Goal: Task Accomplishment & Management: Use online tool/utility

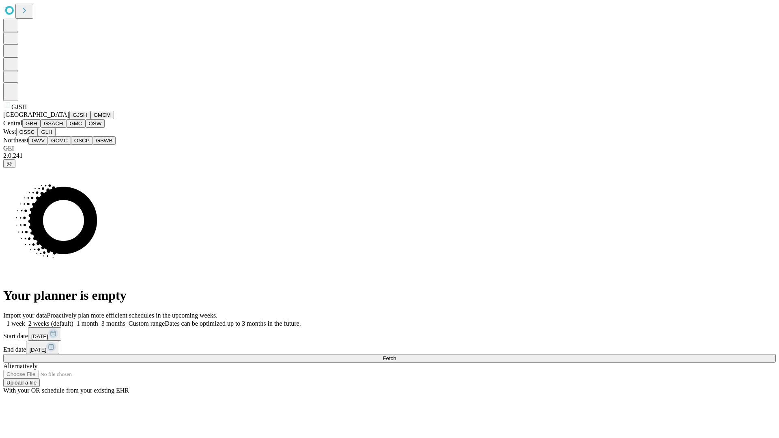
click at [69, 119] on button "GJSH" at bounding box center [79, 115] width 21 height 9
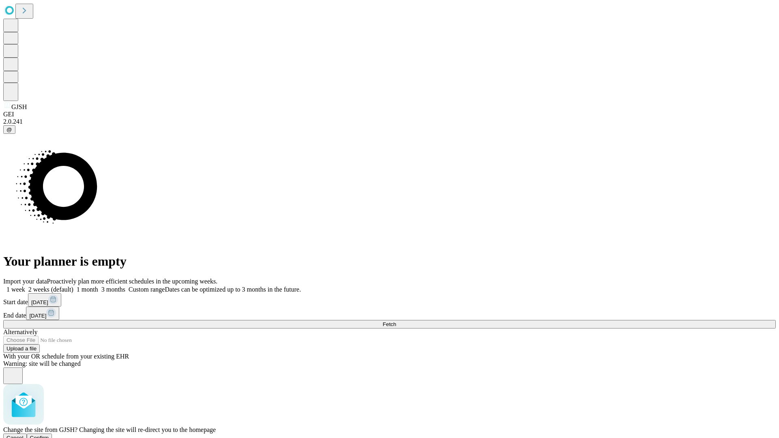
click at [49, 435] on span "Confirm" at bounding box center [39, 438] width 19 height 6
click at [73, 286] on label "2 weeks (default)" at bounding box center [49, 289] width 48 height 7
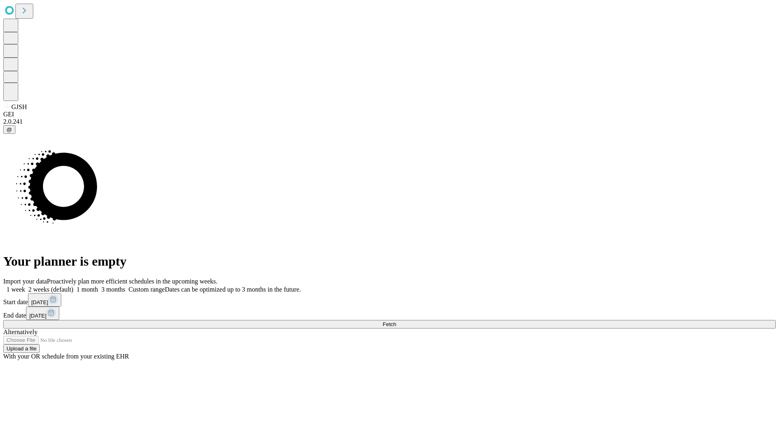
click at [396, 321] on span "Fetch" at bounding box center [388, 324] width 13 height 6
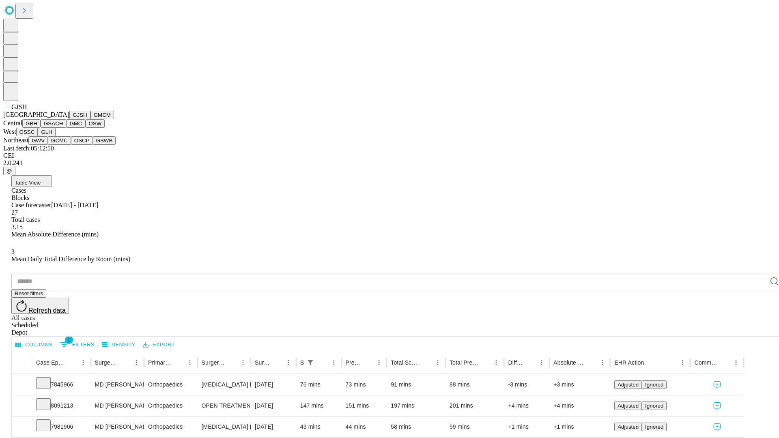
click at [90, 119] on button "GMCM" at bounding box center [102, 115] width 24 height 9
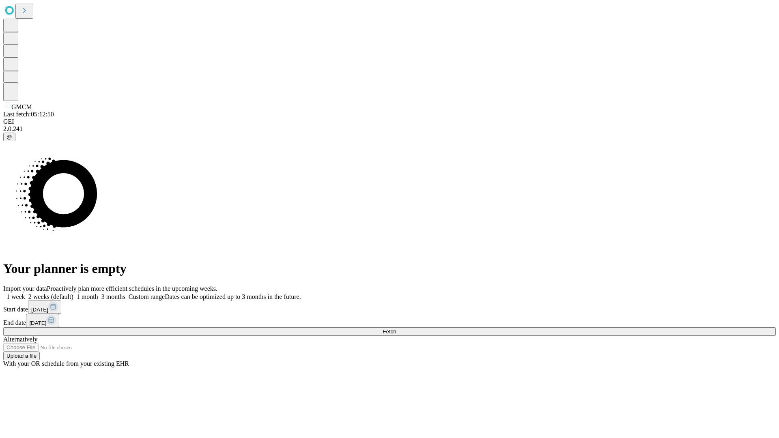
click at [73, 293] on label "2 weeks (default)" at bounding box center [49, 296] width 48 height 7
click at [396, 328] on span "Fetch" at bounding box center [388, 331] width 13 height 6
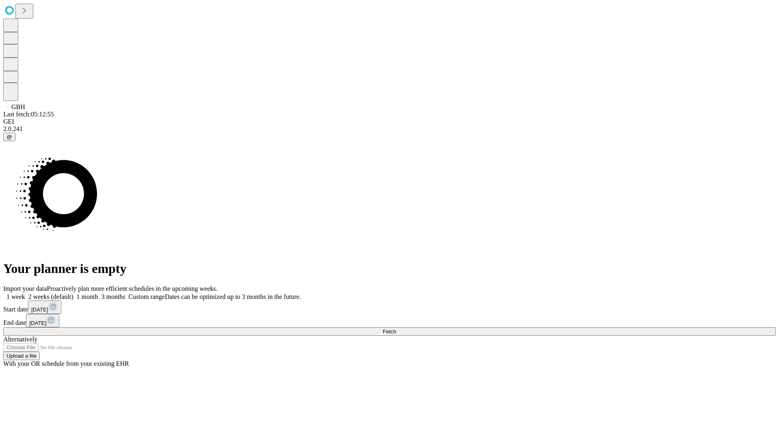
click at [73, 293] on label "2 weeks (default)" at bounding box center [49, 296] width 48 height 7
click at [396, 328] on span "Fetch" at bounding box center [388, 331] width 13 height 6
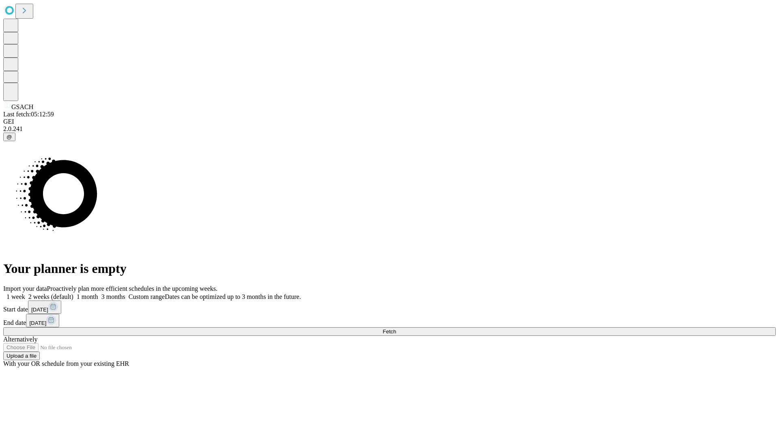
click at [73, 293] on label "2 weeks (default)" at bounding box center [49, 296] width 48 height 7
click at [396, 328] on span "Fetch" at bounding box center [388, 331] width 13 height 6
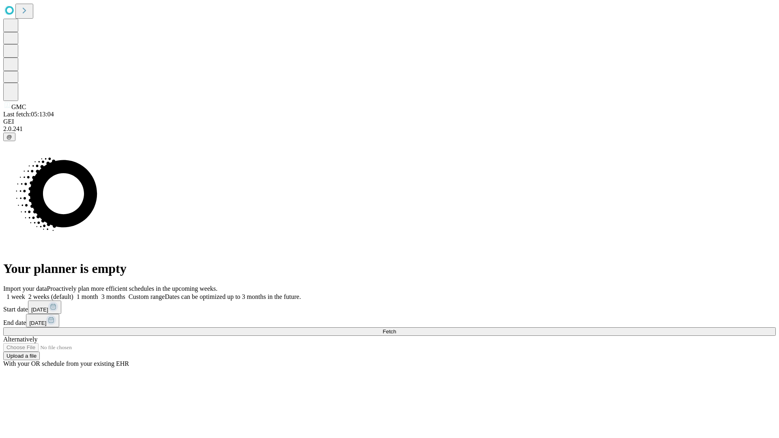
click at [73, 293] on label "2 weeks (default)" at bounding box center [49, 296] width 48 height 7
click at [396, 328] on span "Fetch" at bounding box center [388, 331] width 13 height 6
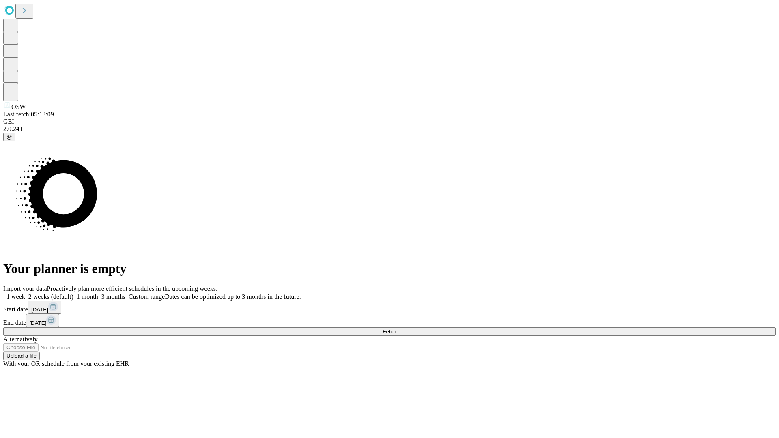
click at [396, 328] on span "Fetch" at bounding box center [388, 331] width 13 height 6
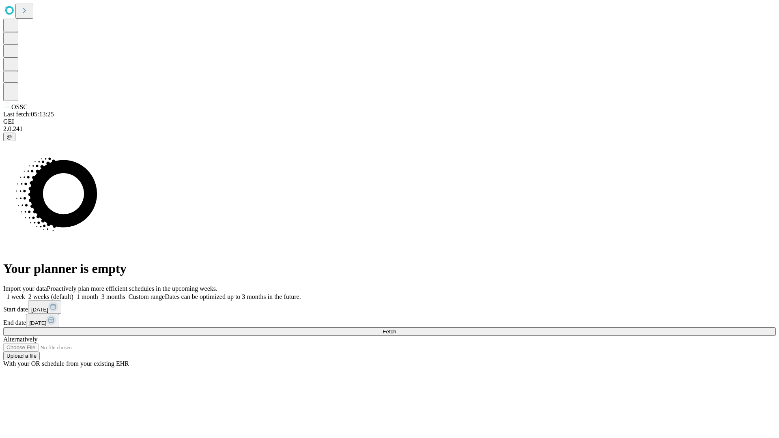
click at [73, 293] on label "2 weeks (default)" at bounding box center [49, 296] width 48 height 7
click at [396, 328] on span "Fetch" at bounding box center [388, 331] width 13 height 6
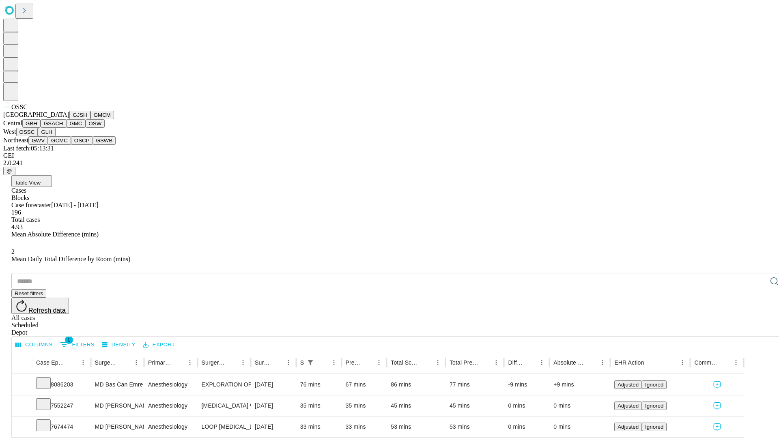
click at [55, 136] on button "GLH" at bounding box center [46, 132] width 17 height 9
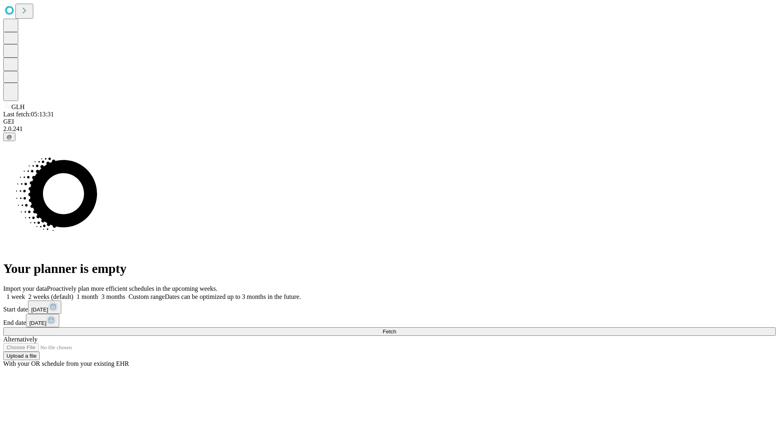
click at [73, 293] on label "2 weeks (default)" at bounding box center [49, 296] width 48 height 7
click at [396, 328] on span "Fetch" at bounding box center [388, 331] width 13 height 6
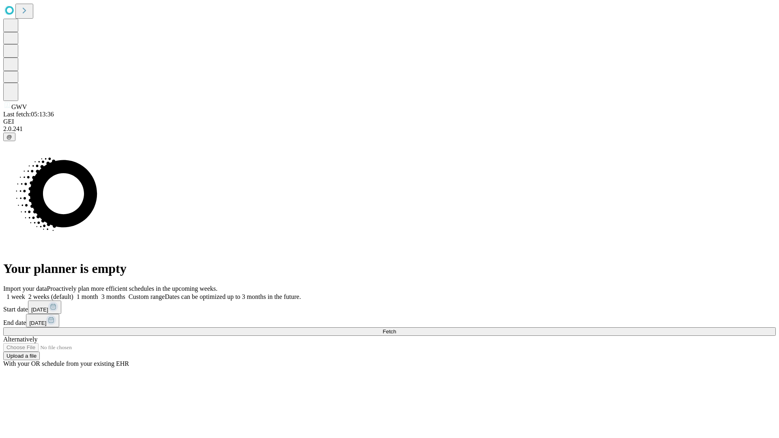
click at [73, 293] on label "2 weeks (default)" at bounding box center [49, 296] width 48 height 7
click at [396, 328] on span "Fetch" at bounding box center [388, 331] width 13 height 6
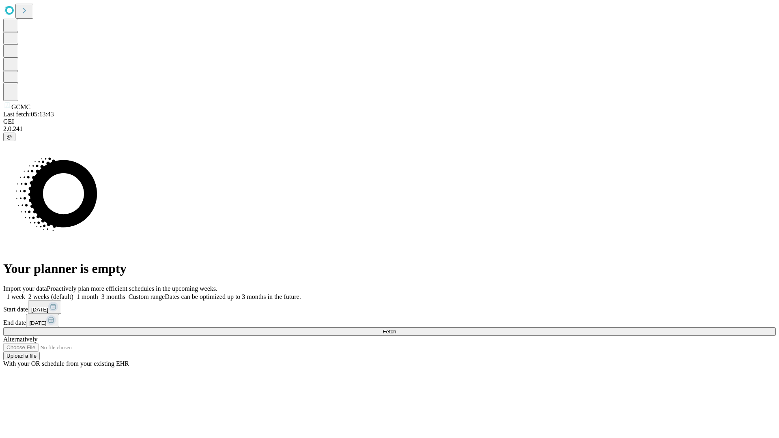
click at [73, 293] on label "2 weeks (default)" at bounding box center [49, 296] width 48 height 7
click at [396, 328] on span "Fetch" at bounding box center [388, 331] width 13 height 6
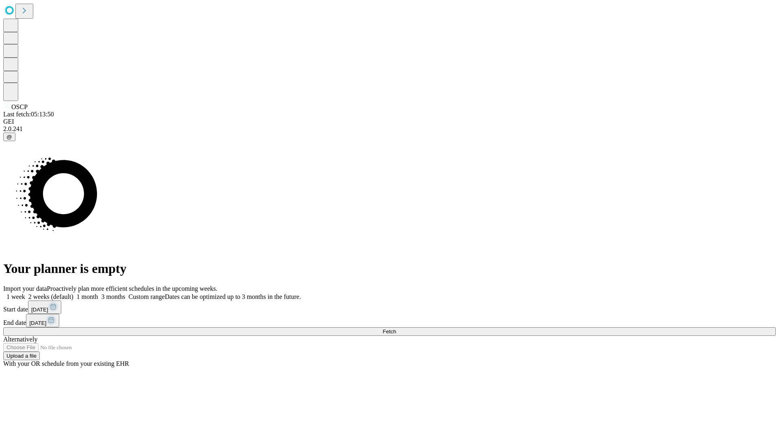
click at [73, 293] on label "2 weeks (default)" at bounding box center [49, 296] width 48 height 7
click at [396, 328] on span "Fetch" at bounding box center [388, 331] width 13 height 6
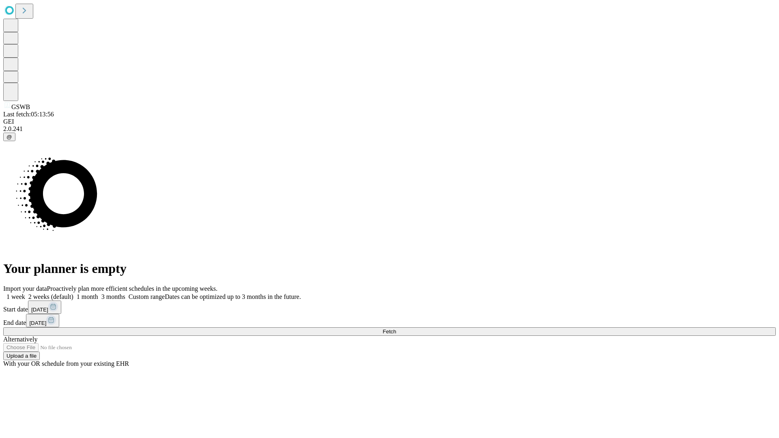
click at [73, 293] on label "2 weeks (default)" at bounding box center [49, 296] width 48 height 7
click at [396, 328] on span "Fetch" at bounding box center [388, 331] width 13 height 6
